Goal: Find specific page/section: Find specific page/section

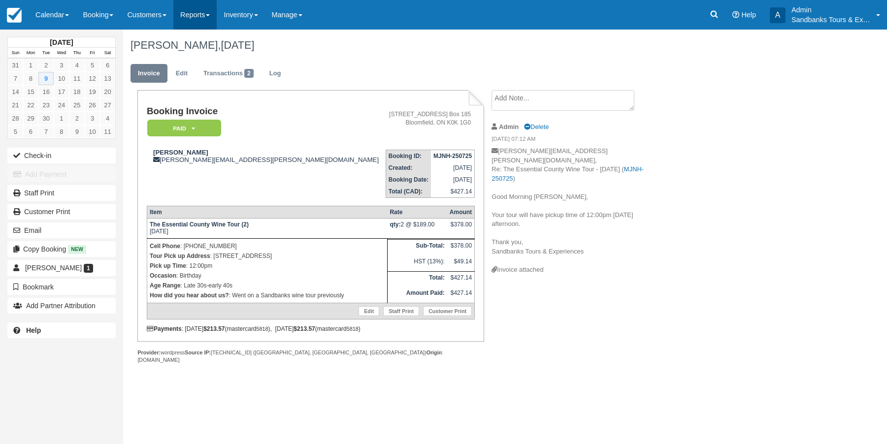
click at [199, 13] on link "Reports" at bounding box center [194, 15] width 43 height 30
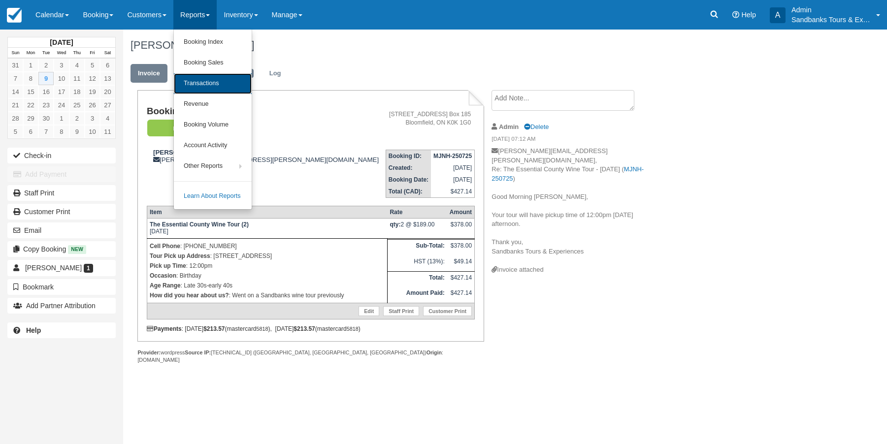
click at [205, 82] on link "Transactions" at bounding box center [213, 83] width 78 height 21
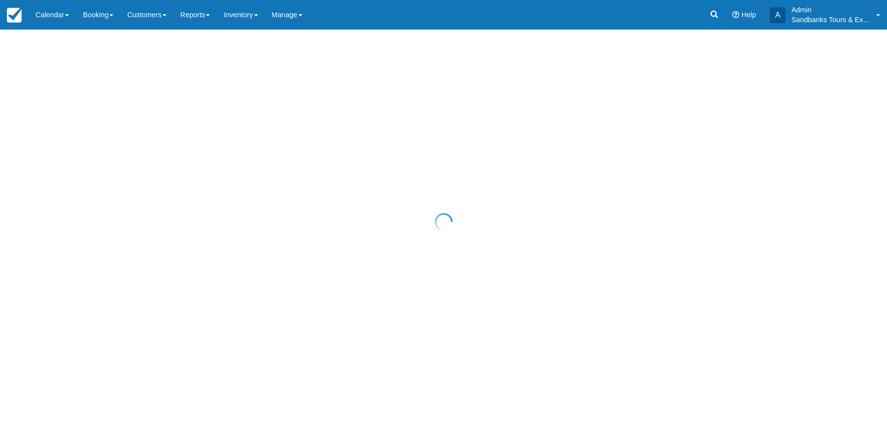
select select "10"
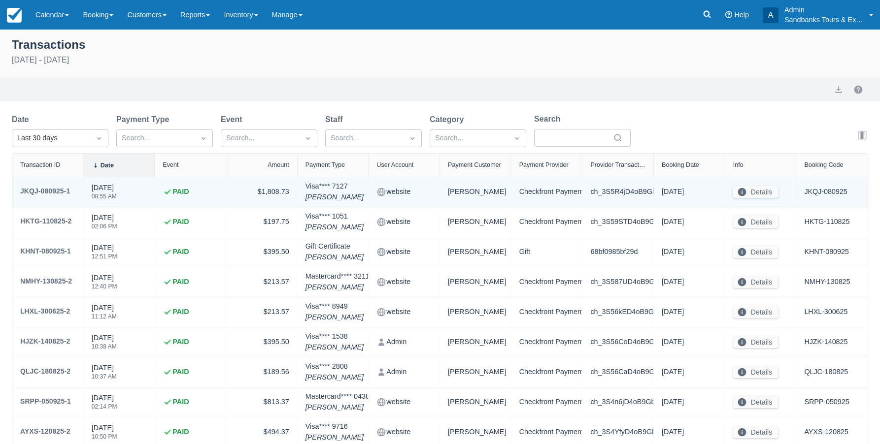
click at [310, 192] on div "Visa **** 7127 [PERSON_NAME]" at bounding box center [334, 191] width 58 height 21
click at [51, 186] on div "JKQJ-080925-1" at bounding box center [45, 191] width 50 height 12
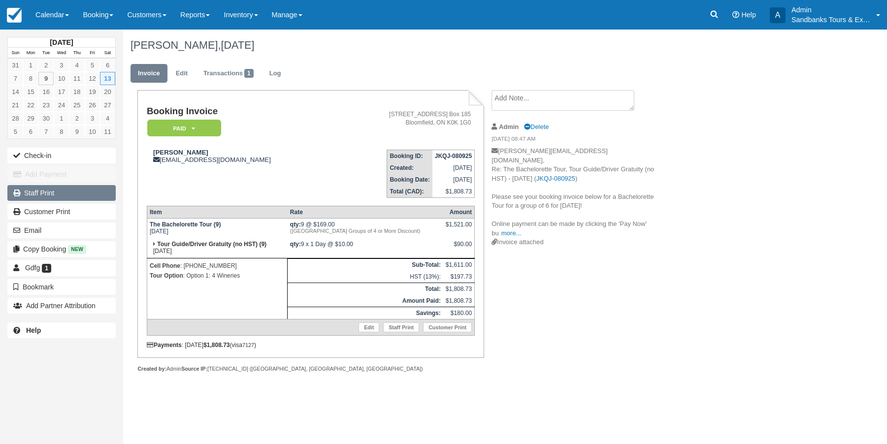
click at [48, 191] on link "Staff Print" at bounding box center [61, 193] width 108 height 16
click at [196, 15] on link "Reports" at bounding box center [194, 15] width 43 height 30
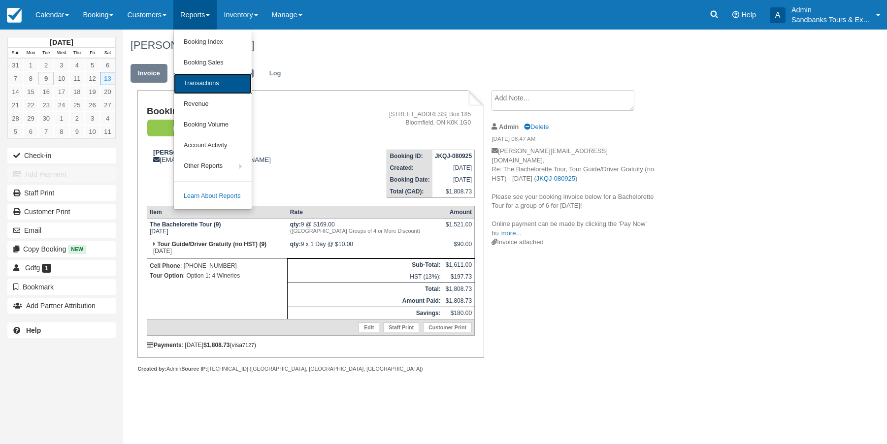
click at [205, 79] on link "Transactions" at bounding box center [213, 83] width 78 height 21
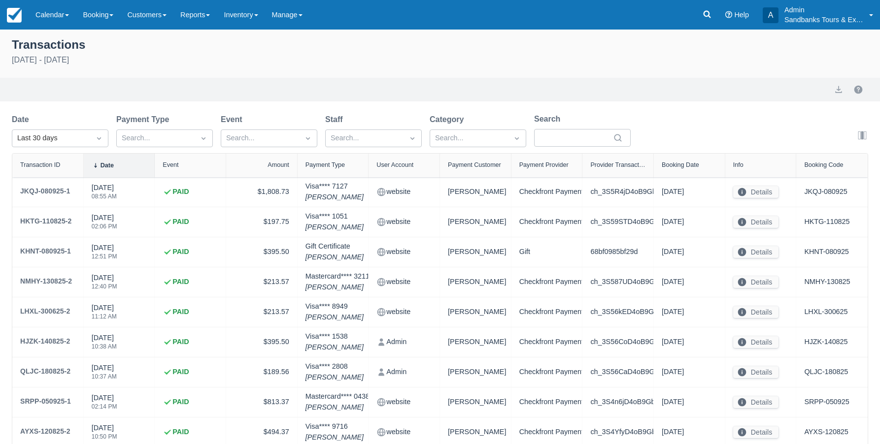
select select "10"
